Goal: Task Accomplishment & Management: Use online tool/utility

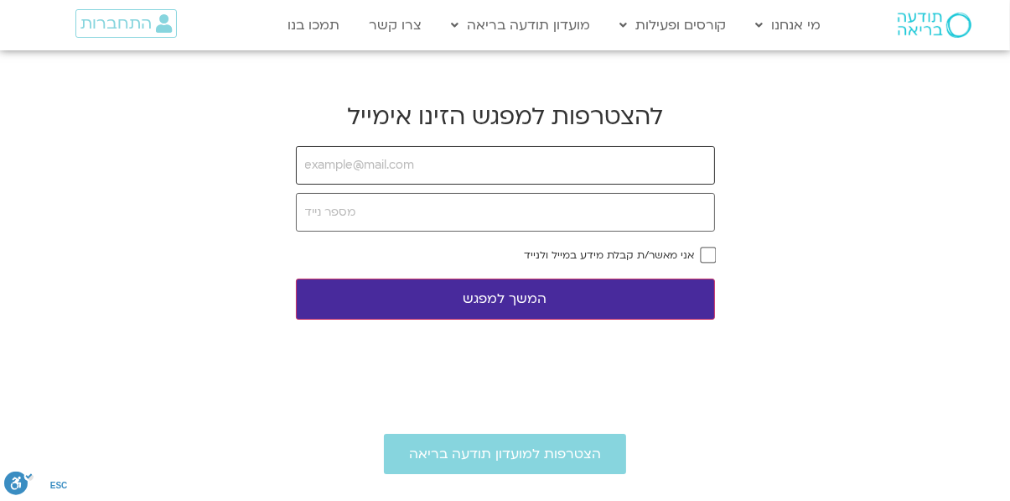
click at [450, 164] on input "email" at bounding box center [505, 165] width 419 height 39
click at [433, 165] on input "email" at bounding box center [505, 165] width 419 height 39
type input "[EMAIL_ADDRESS][DOMAIN_NAME]"
click at [436, 210] on input "tel" at bounding box center [505, 212] width 419 height 39
click at [296, 278] on button "המשך למפגש" at bounding box center [505, 298] width 419 height 41
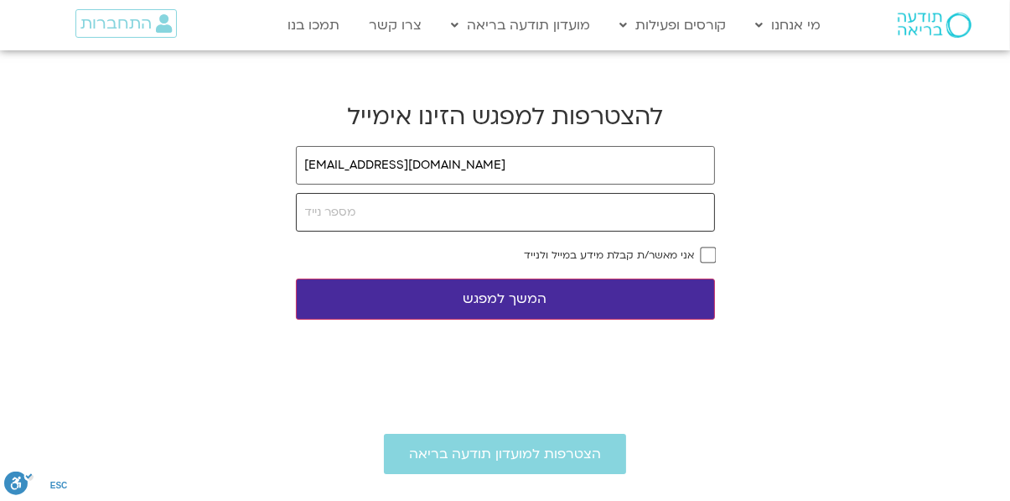
click at [420, 207] on input "tel" at bounding box center [505, 212] width 419 height 39
type input "0547488438"
click at [296, 278] on button "המשך למפגש" at bounding box center [505, 298] width 419 height 41
click at [520, 305] on button "המשך למפגש" at bounding box center [505, 298] width 419 height 41
click at [521, 297] on button "המשך למפגש" at bounding box center [505, 298] width 419 height 41
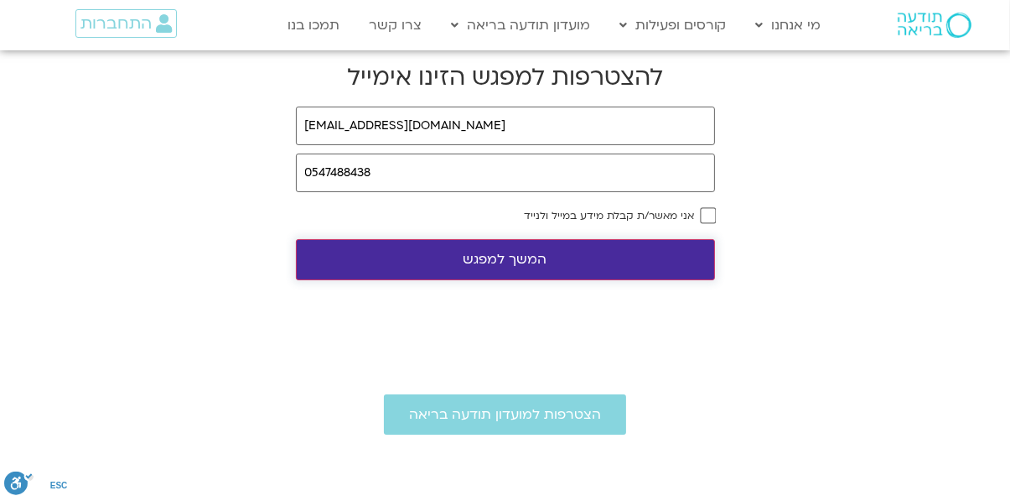
click at [509, 261] on button "המשך למפגש" at bounding box center [505, 259] width 419 height 41
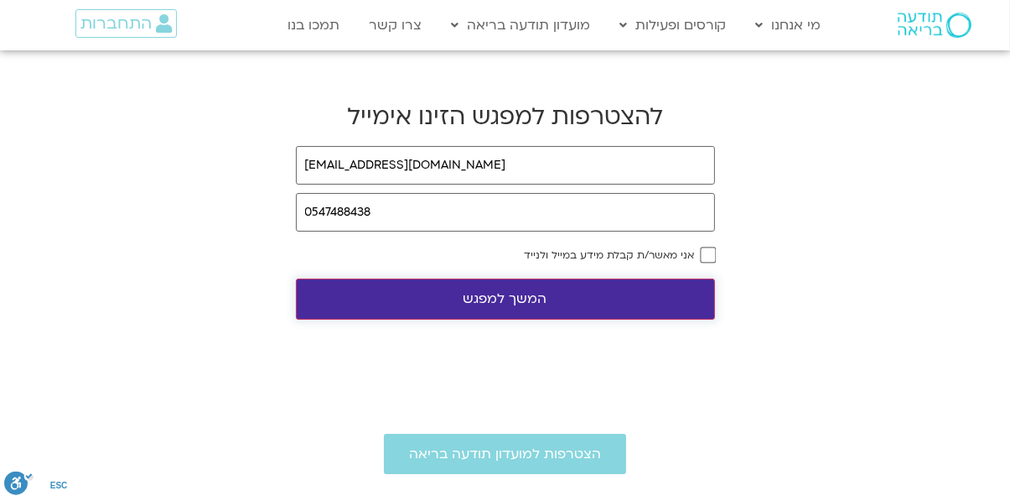
scroll to position [18, 0]
